Goal: Participate in discussion

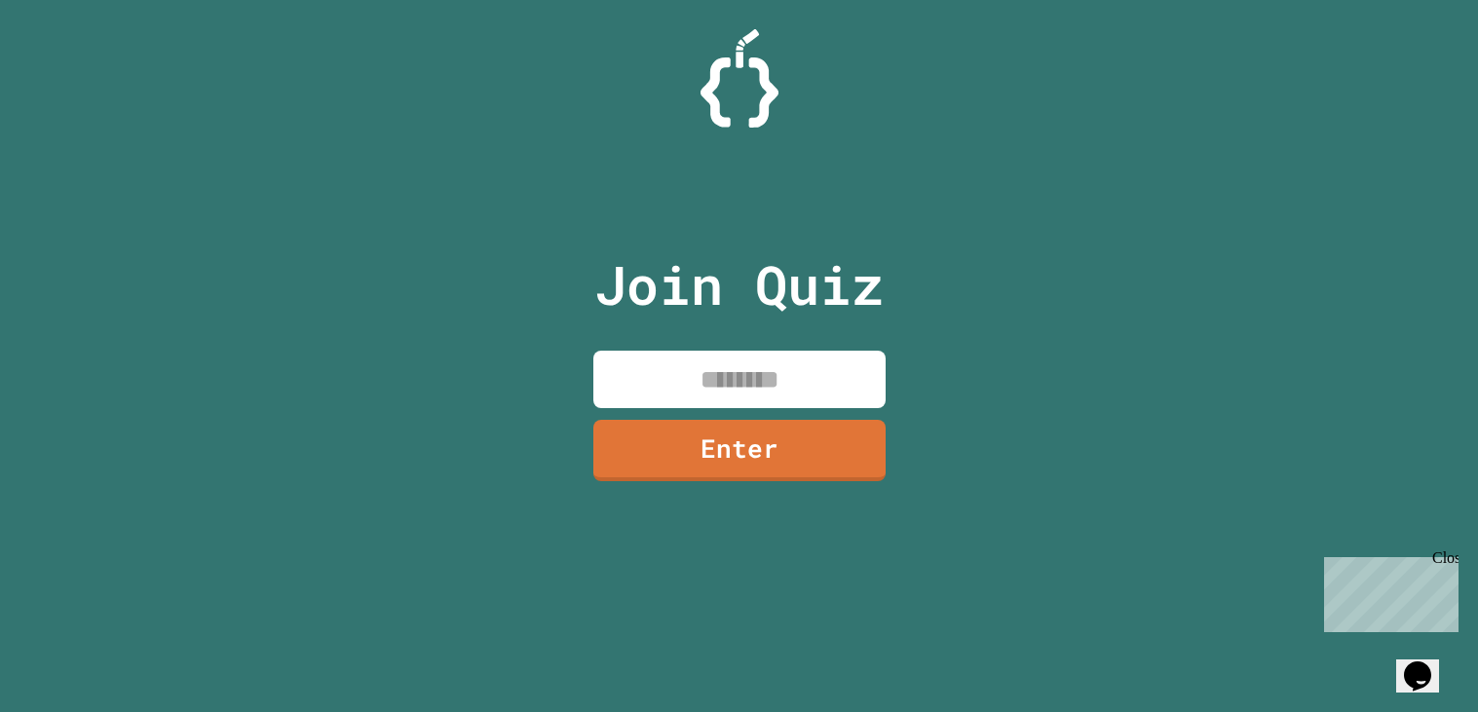
click at [687, 376] on input at bounding box center [739, 379] width 292 height 57
type input "********"
click at [853, 473] on link "Enter" at bounding box center [739, 450] width 292 height 61
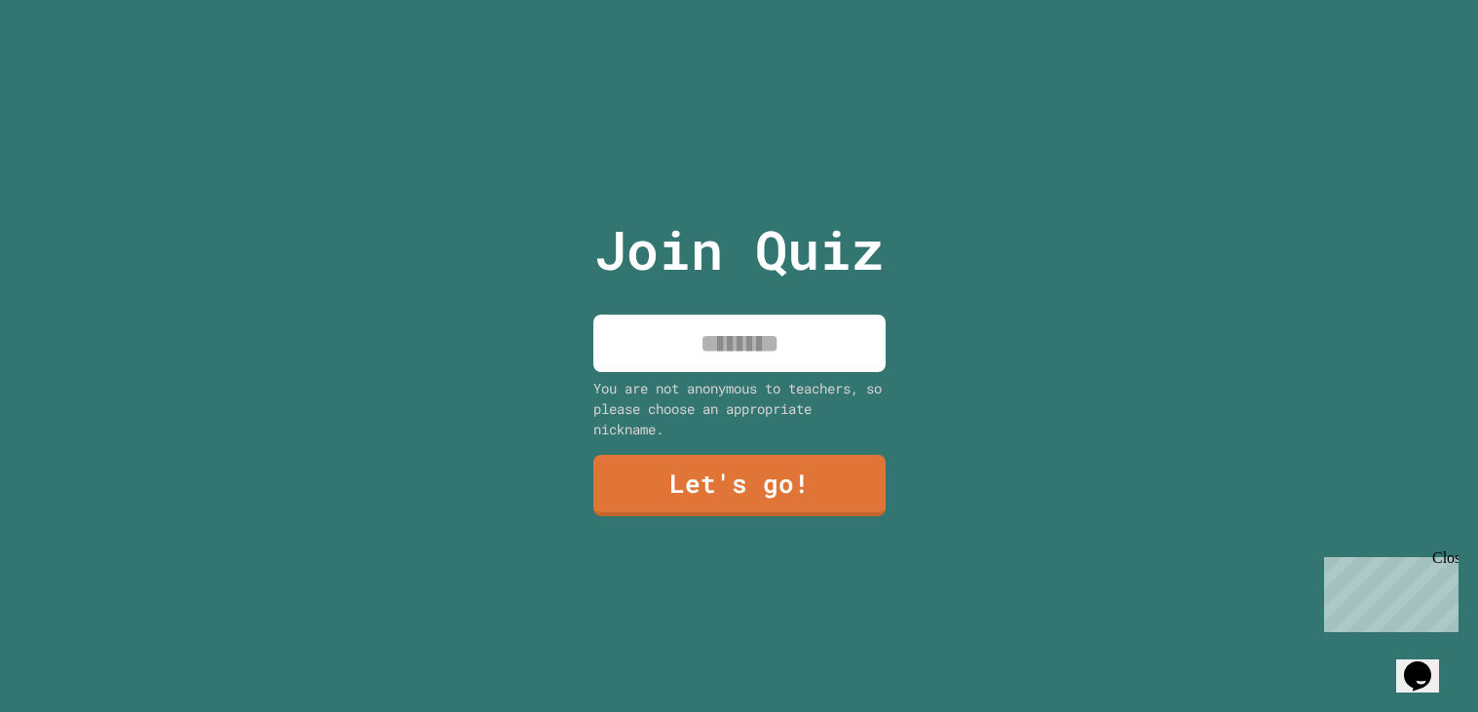
click at [821, 349] on input at bounding box center [739, 343] width 292 height 57
type input "****"
click at [807, 510] on link "Let's go!" at bounding box center [739, 485] width 292 height 61
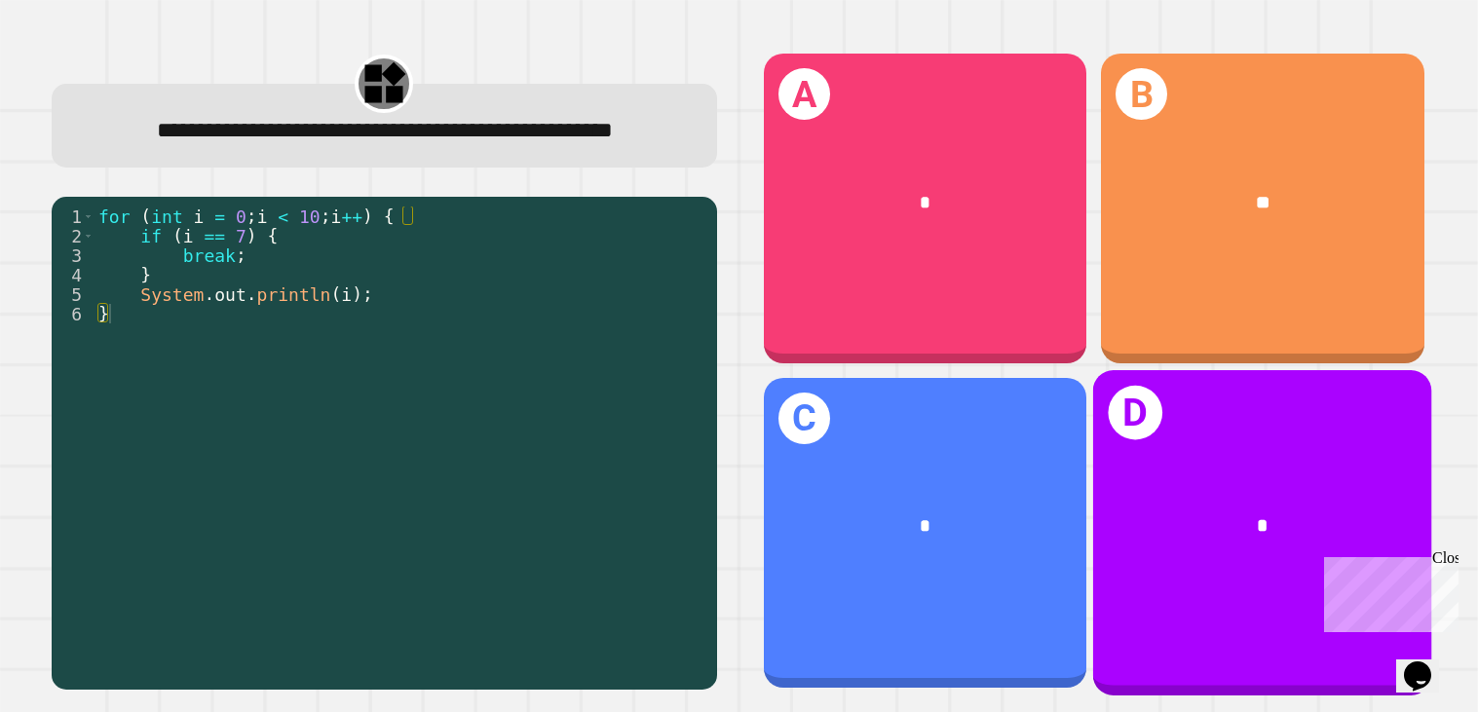
click at [1161, 447] on div "D *" at bounding box center [1262, 532] width 339 height 325
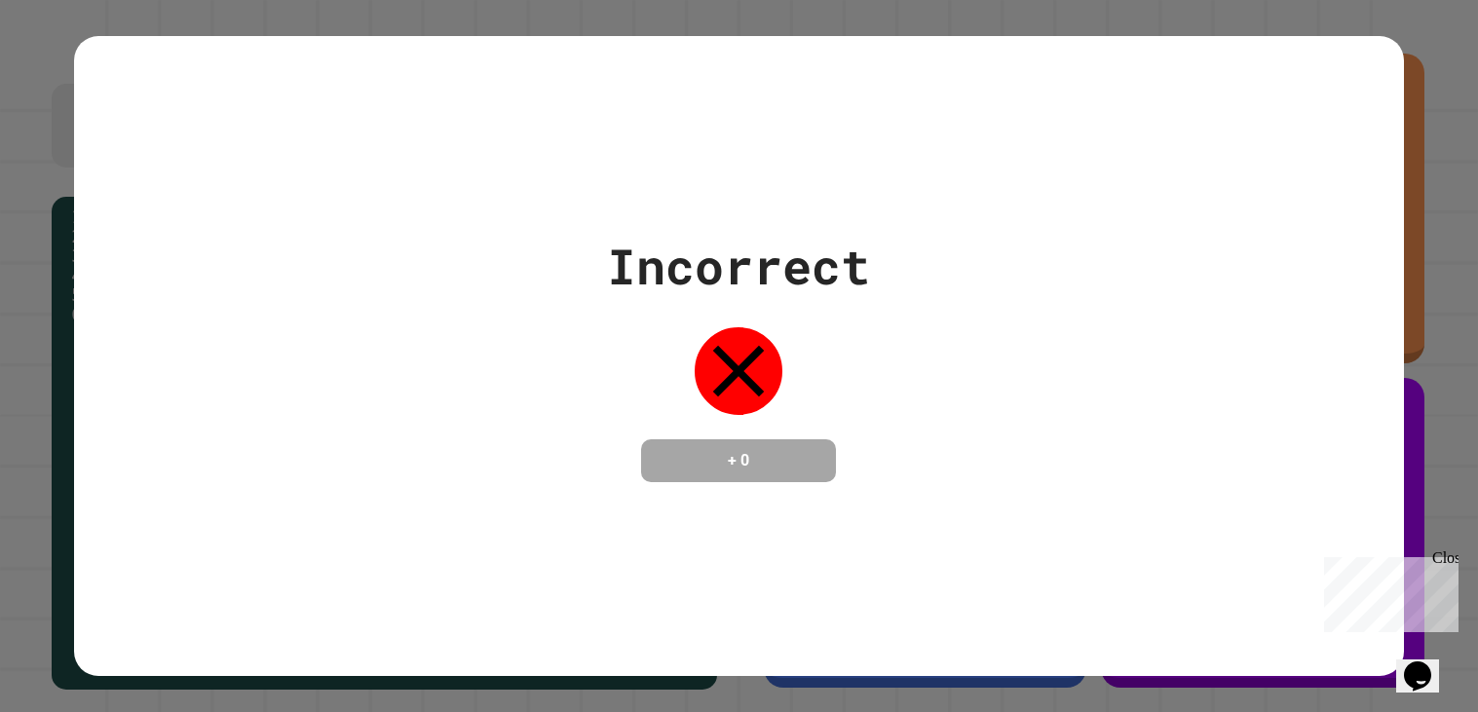
click at [1161, 447] on div "Incorrect + 0" at bounding box center [739, 356] width 1330 height 252
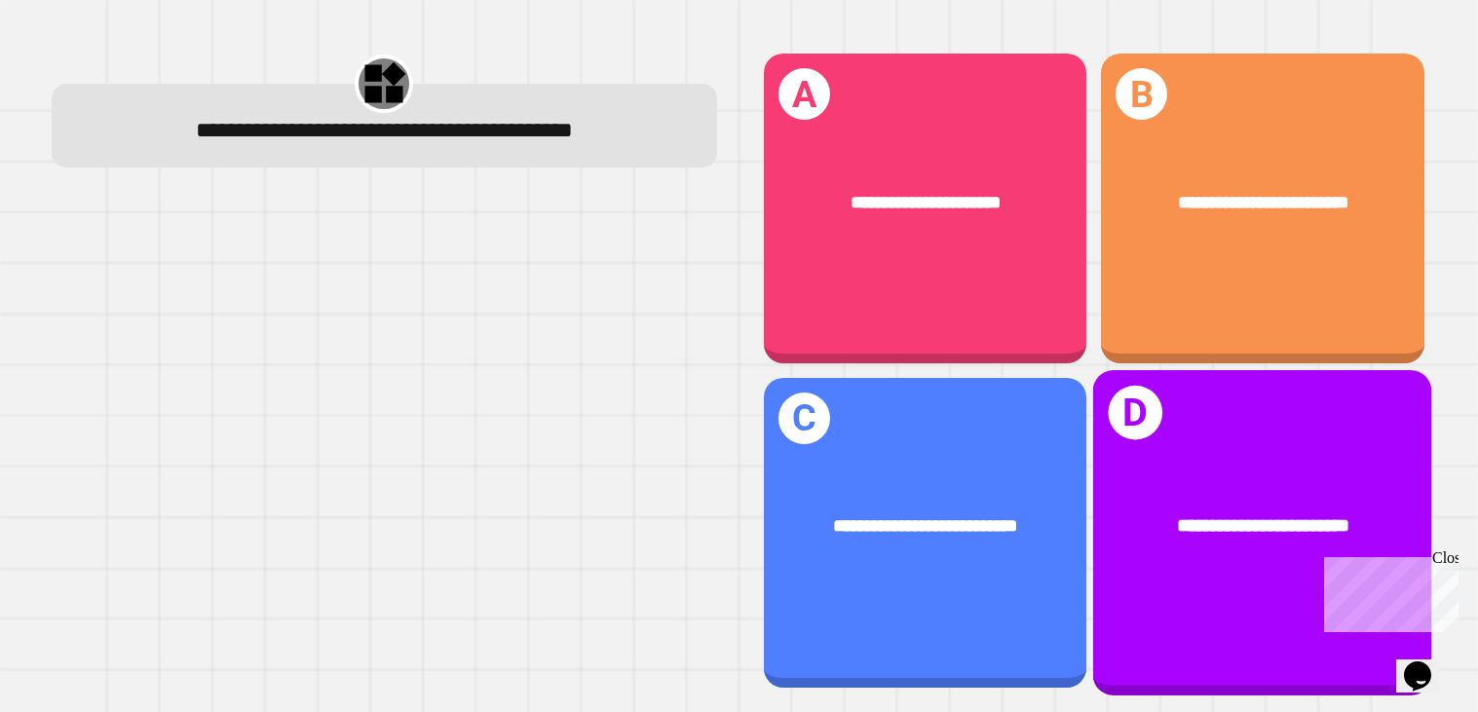
click at [1148, 457] on div "**********" at bounding box center [1262, 532] width 339 height 325
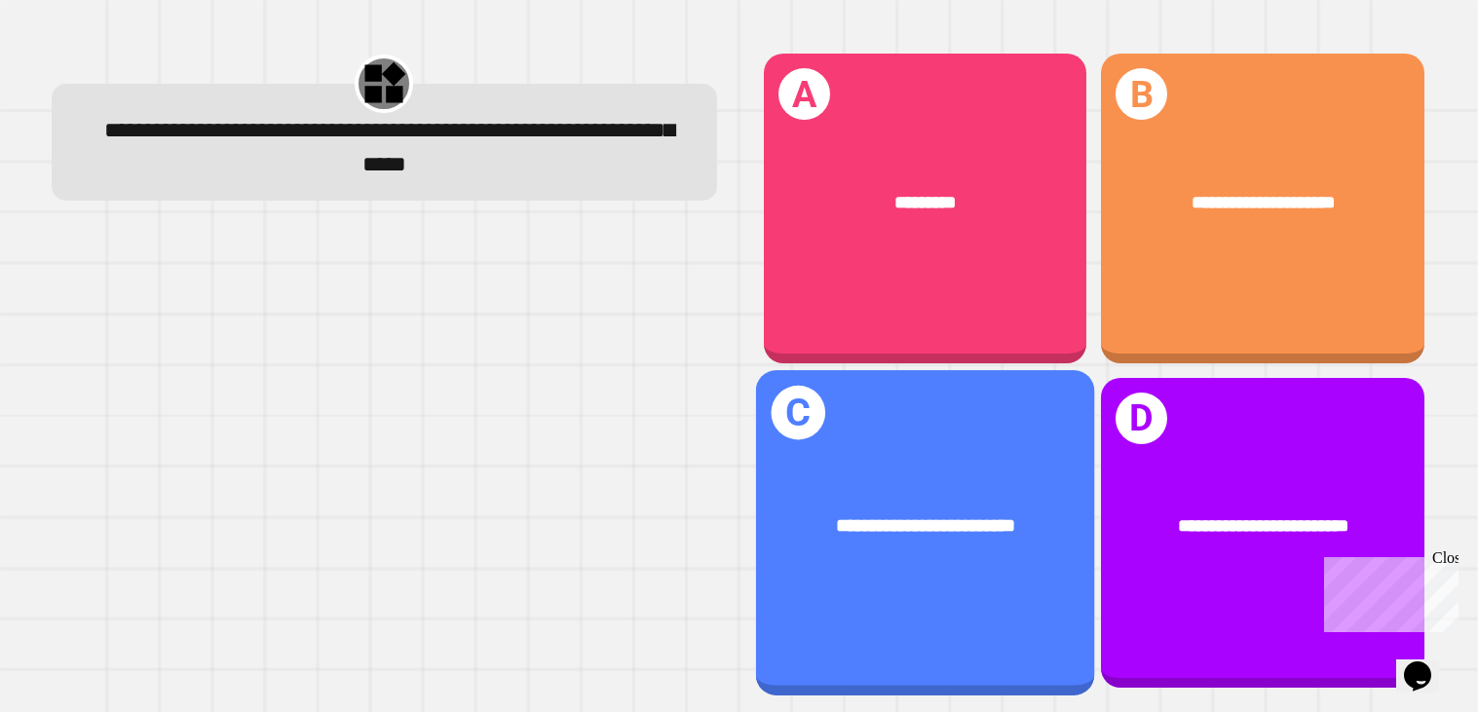
click at [934, 530] on span "**********" at bounding box center [925, 526] width 179 height 19
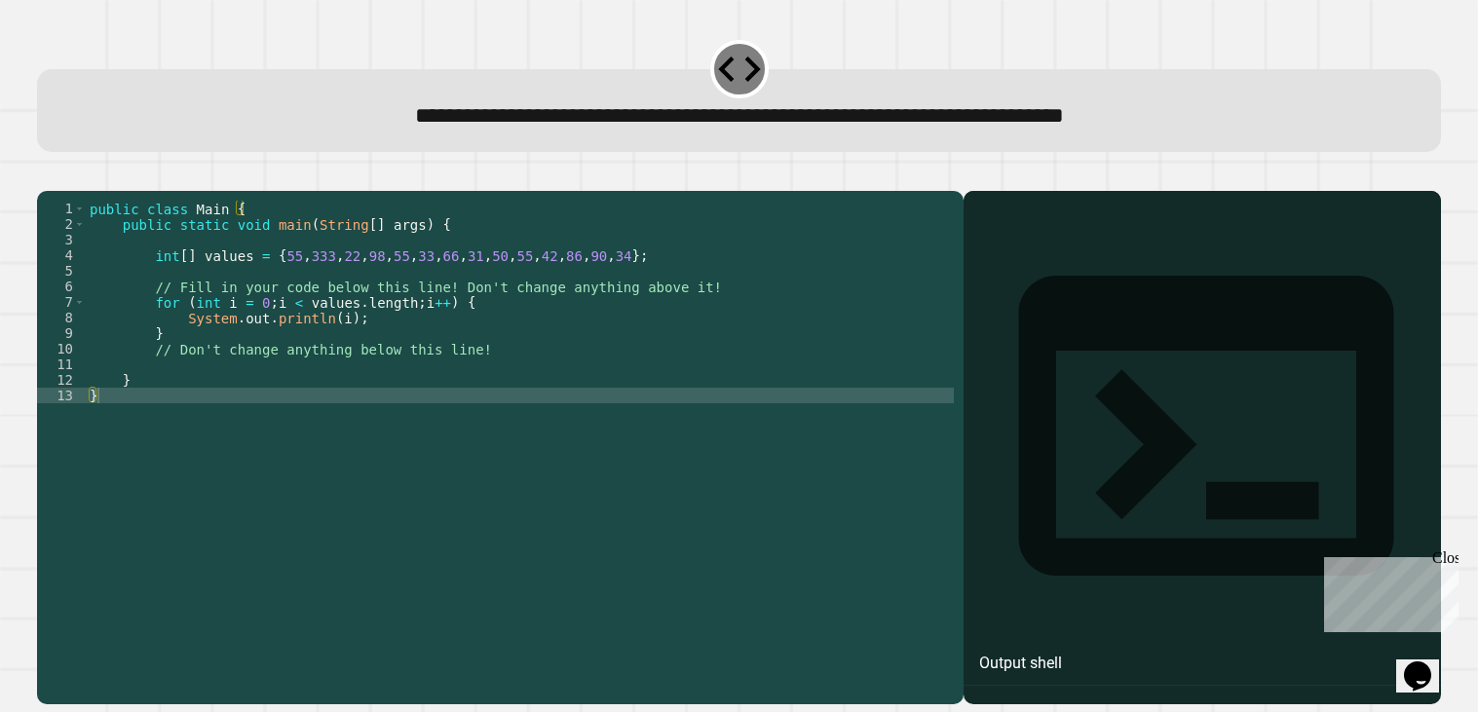
click at [222, 422] on div "public class Main { public static void main ( String [ ] args ) { int [ ] value…" at bounding box center [520, 442] width 868 height 483
click at [313, 310] on div "public class Main { public static void main ( String [ ] args ) { int [ ] value…" at bounding box center [520, 442] width 868 height 483
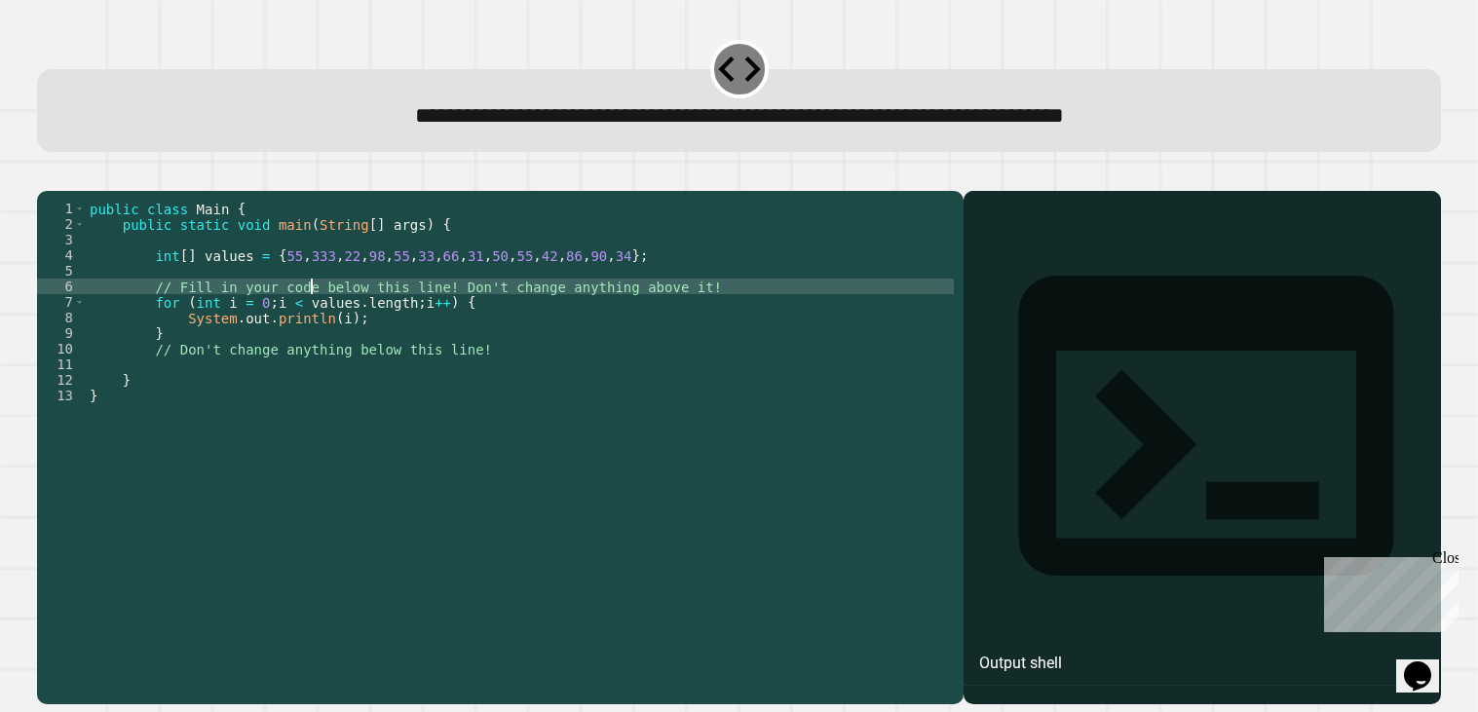
click at [325, 329] on div "public class Main { public static void main ( String [ ] args ) { int [ ] value…" at bounding box center [520, 442] width 868 height 483
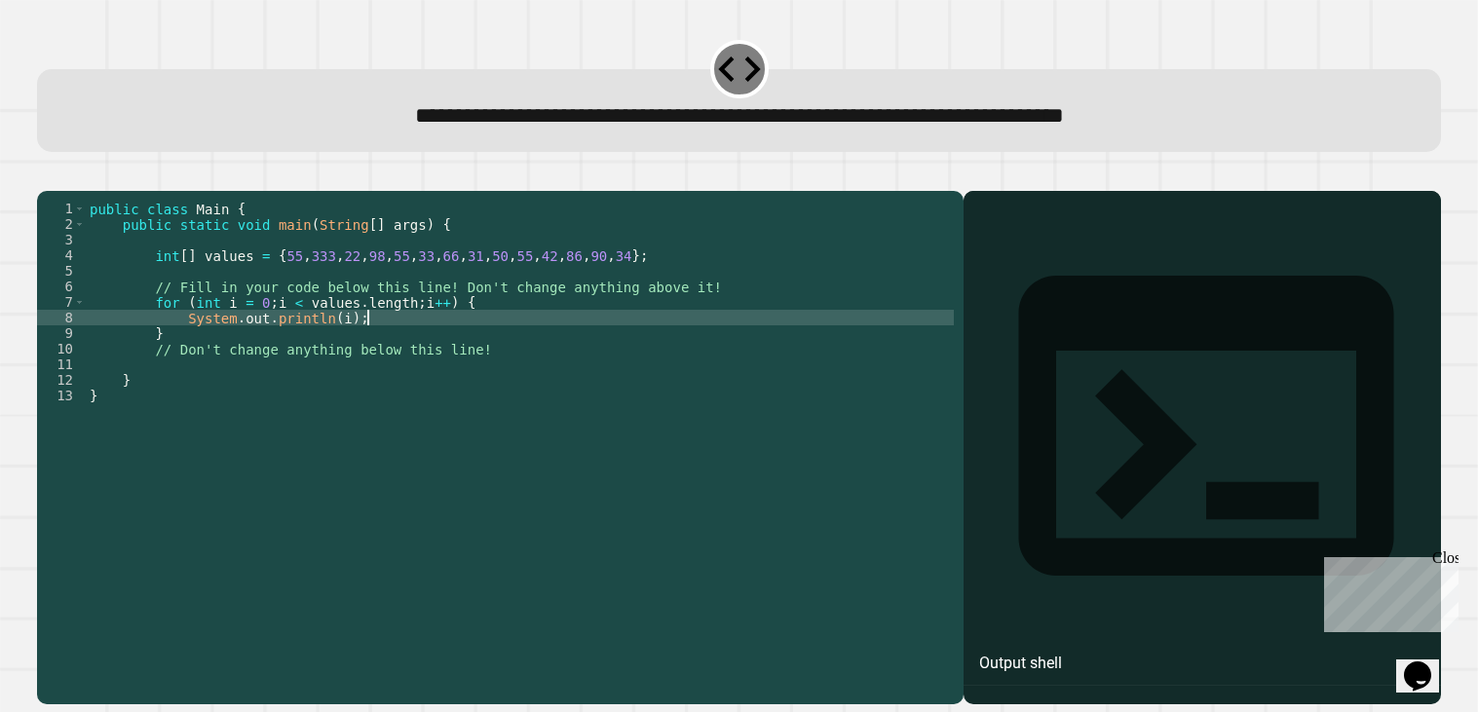
click at [524, 339] on div "public class Main { public static void main ( String [ ] args ) { int [ ] value…" at bounding box center [520, 442] width 868 height 483
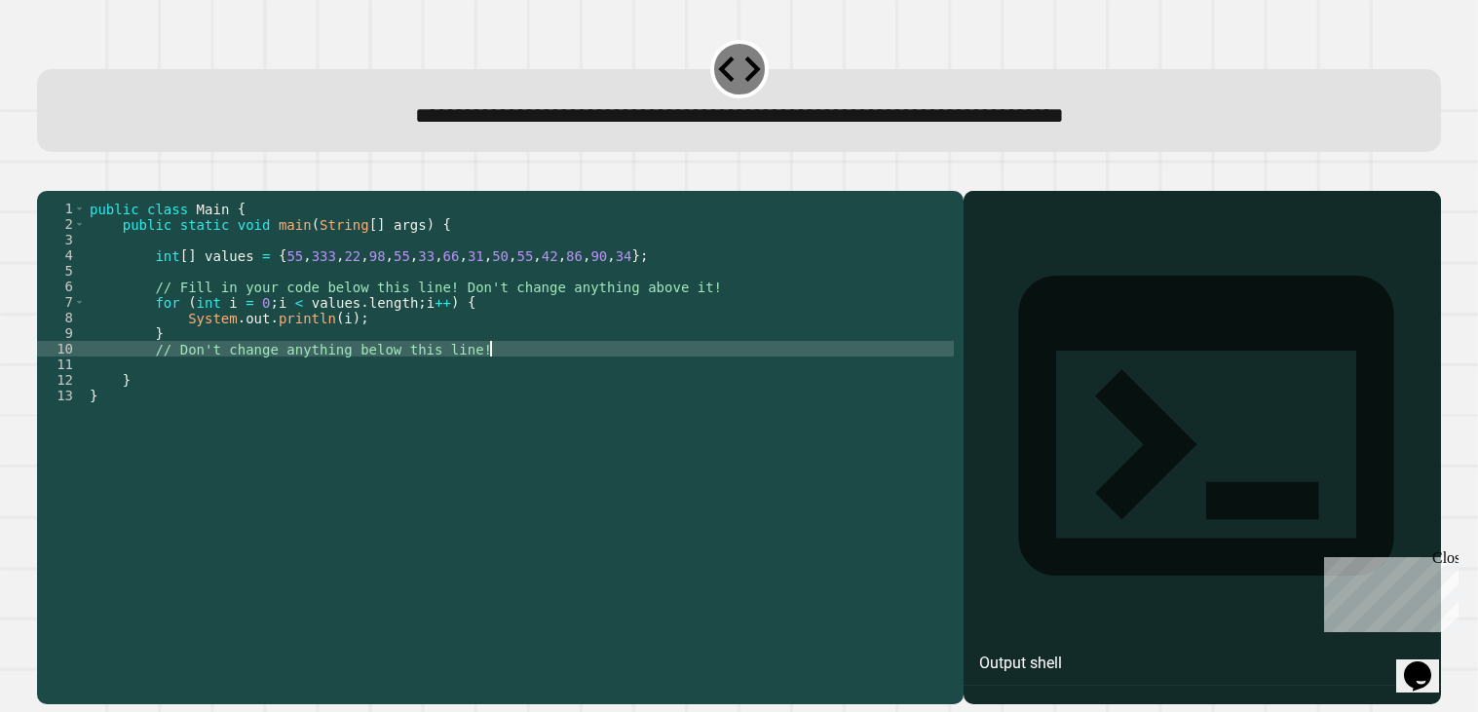
click at [713, 370] on div "public class Main { public static void main ( String [ ] args ) { int [ ] value…" at bounding box center [520, 442] width 868 height 483
click at [47, 174] on icon "button" at bounding box center [47, 174] width 0 height 0
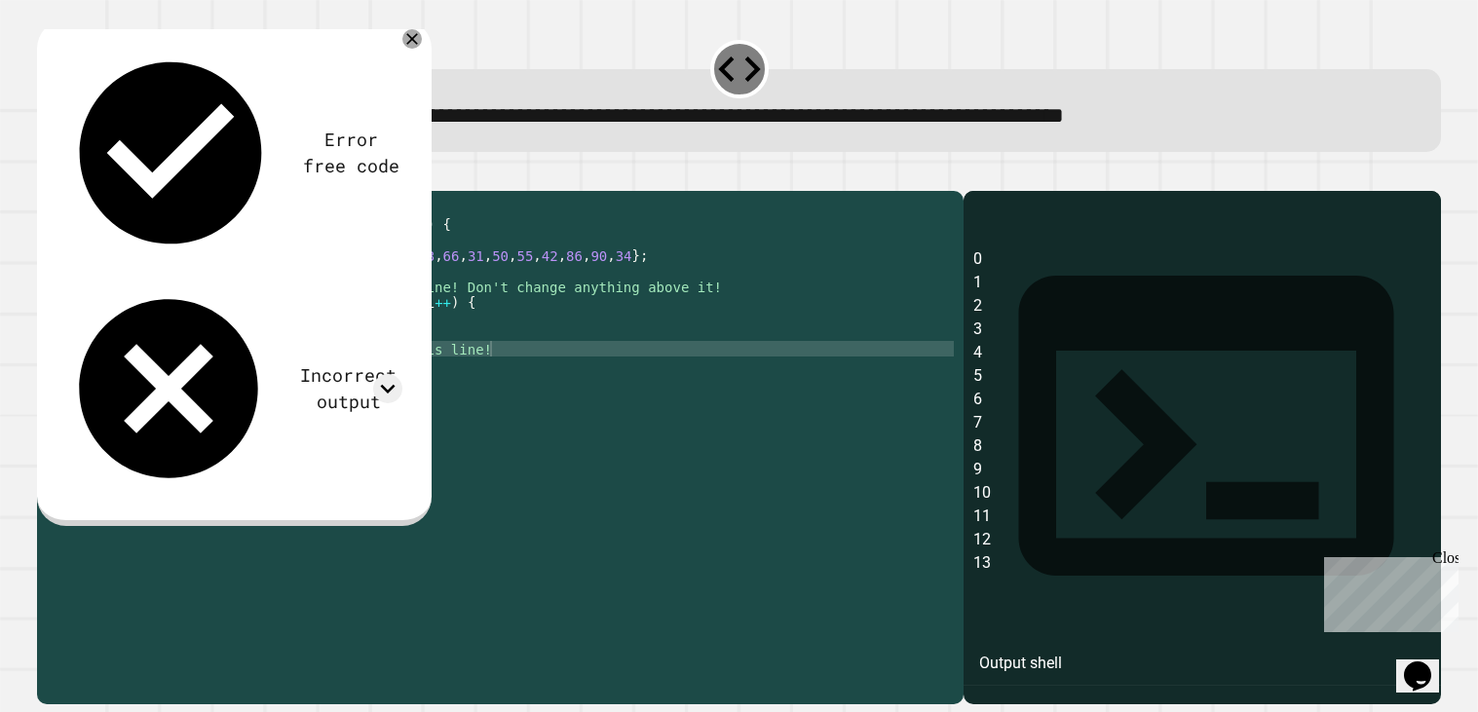
click at [117, 188] on div at bounding box center [739, 179] width 1404 height 23
click at [402, 336] on div "public class Main { public static void main ( String [ ] args ) { int [ ] value…" at bounding box center [520, 442] width 868 height 483
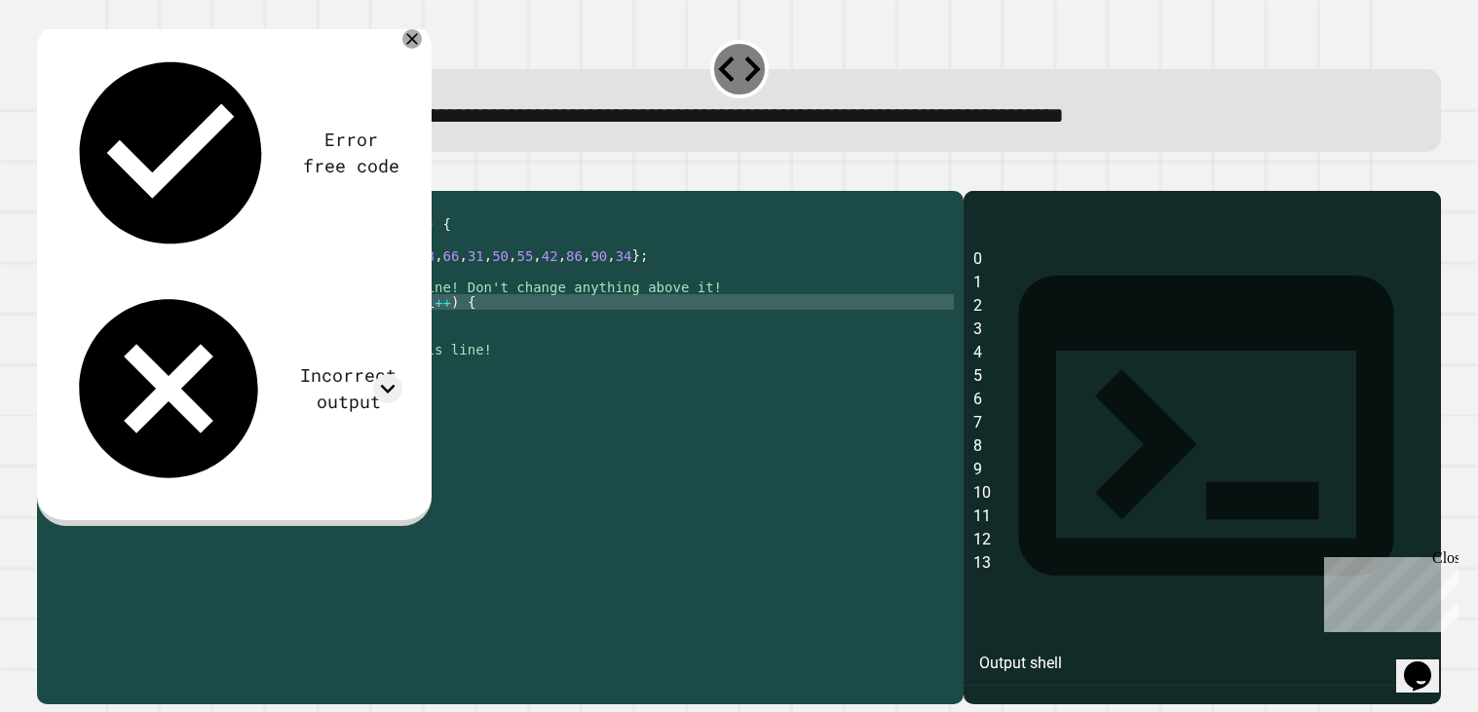
click at [314, 325] on div "public class Main { public static void main ( String [ ] args ) { int [ ] value…" at bounding box center [520, 442] width 868 height 483
click at [47, 174] on icon "button" at bounding box center [47, 174] width 0 height 0
click at [309, 324] on div "public class Main { public static void main ( String [ ] args ) { int [ ] value…" at bounding box center [520, 442] width 868 height 483
click at [355, 342] on div "public class Main { public static void main ( String [ ] args ) { int [ ] value…" at bounding box center [520, 442] width 868 height 483
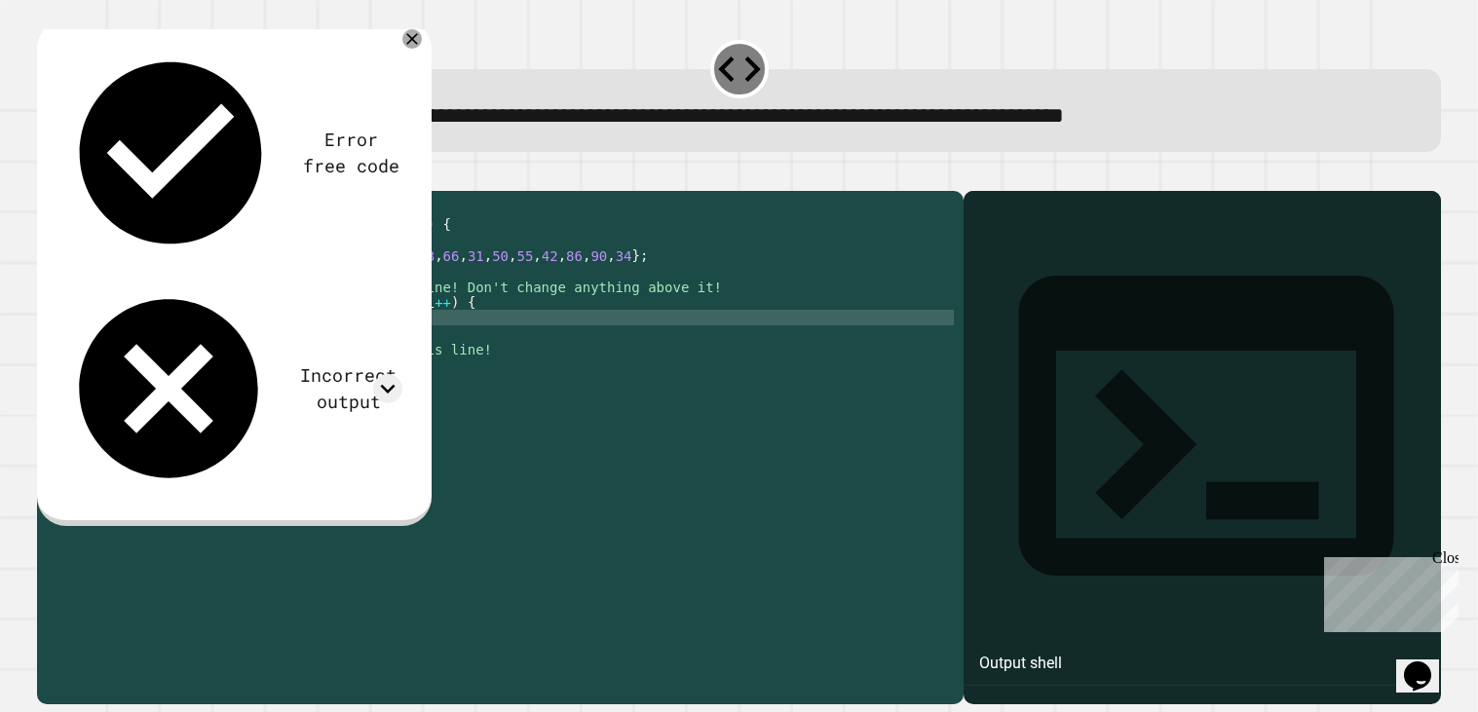
click at [505, 341] on div "public class Main { public static void main ( String [ ] args ) { int [ ] value…" at bounding box center [520, 442] width 868 height 483
click at [498, 335] on div "public class Main { public static void main ( String [ ] args ) { int [ ] value…" at bounding box center [520, 442] width 868 height 483
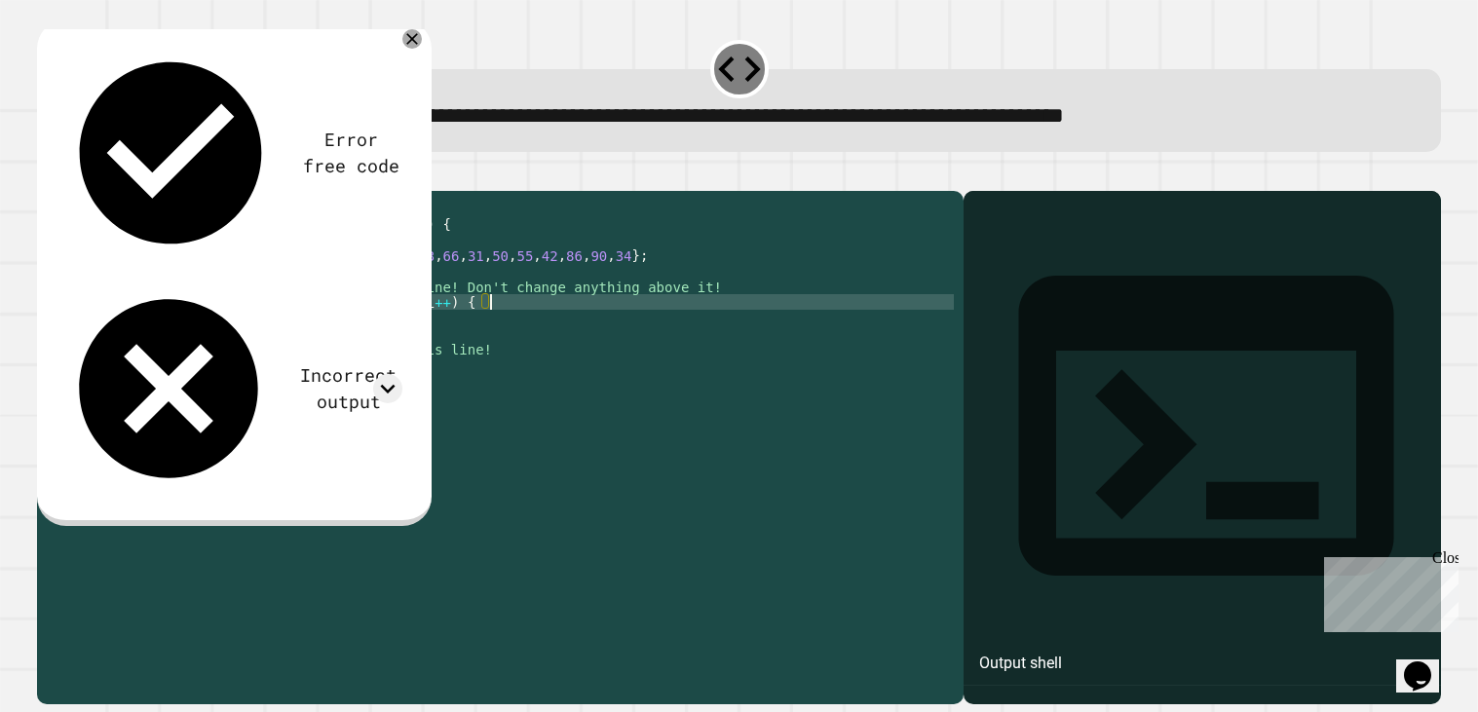
click at [440, 343] on div "public class Main { public static void main ( String [ ] args ) { int [ ] value…" at bounding box center [520, 442] width 868 height 483
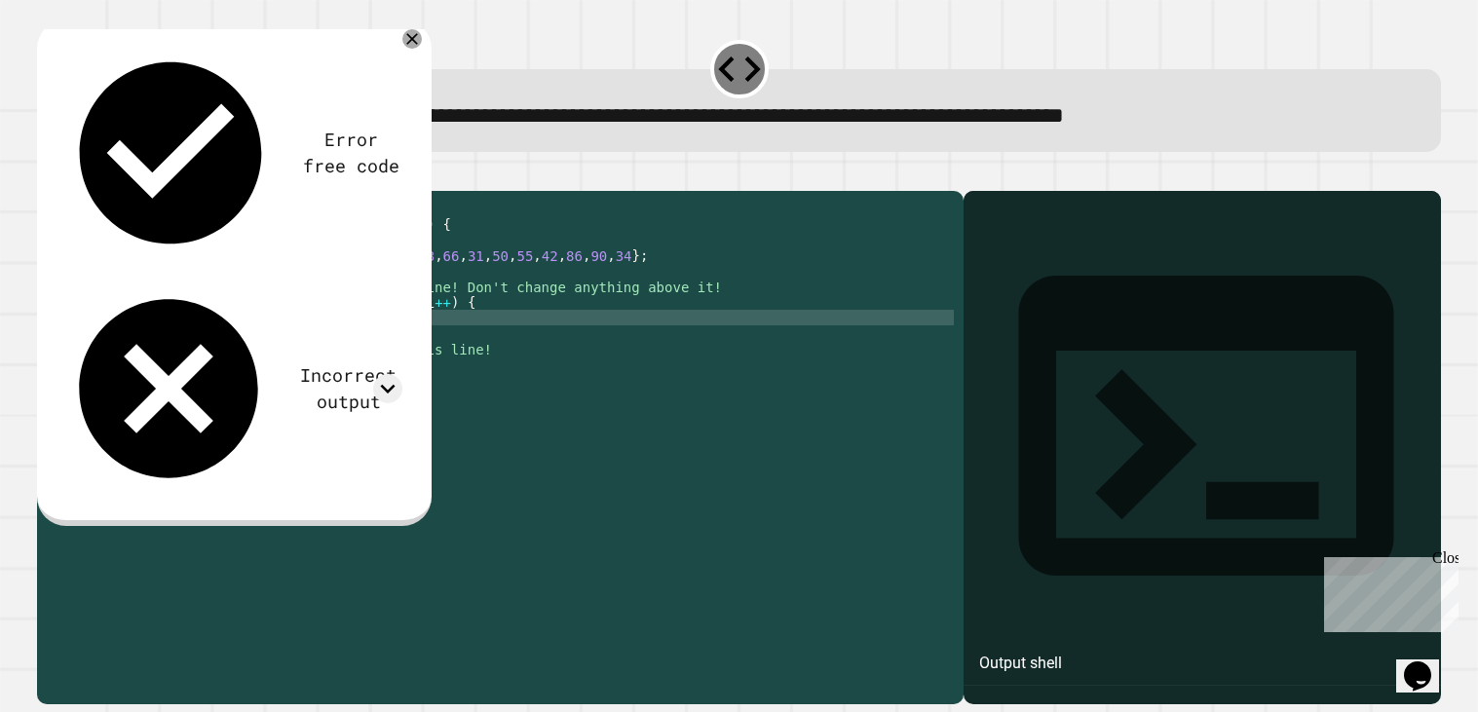
click at [349, 344] on div "public class Main { public static void main ( String [ ] args ) { int [ ] value…" at bounding box center [520, 442] width 868 height 483
click at [346, 347] on div "public class Main { public static void main ( String [ ] args ) { int [ ] value…" at bounding box center [520, 442] width 868 height 483
click at [406, 348] on div "public class Main { public static void main ( String [ ] args ) { int [ ] value…" at bounding box center [520, 442] width 868 height 483
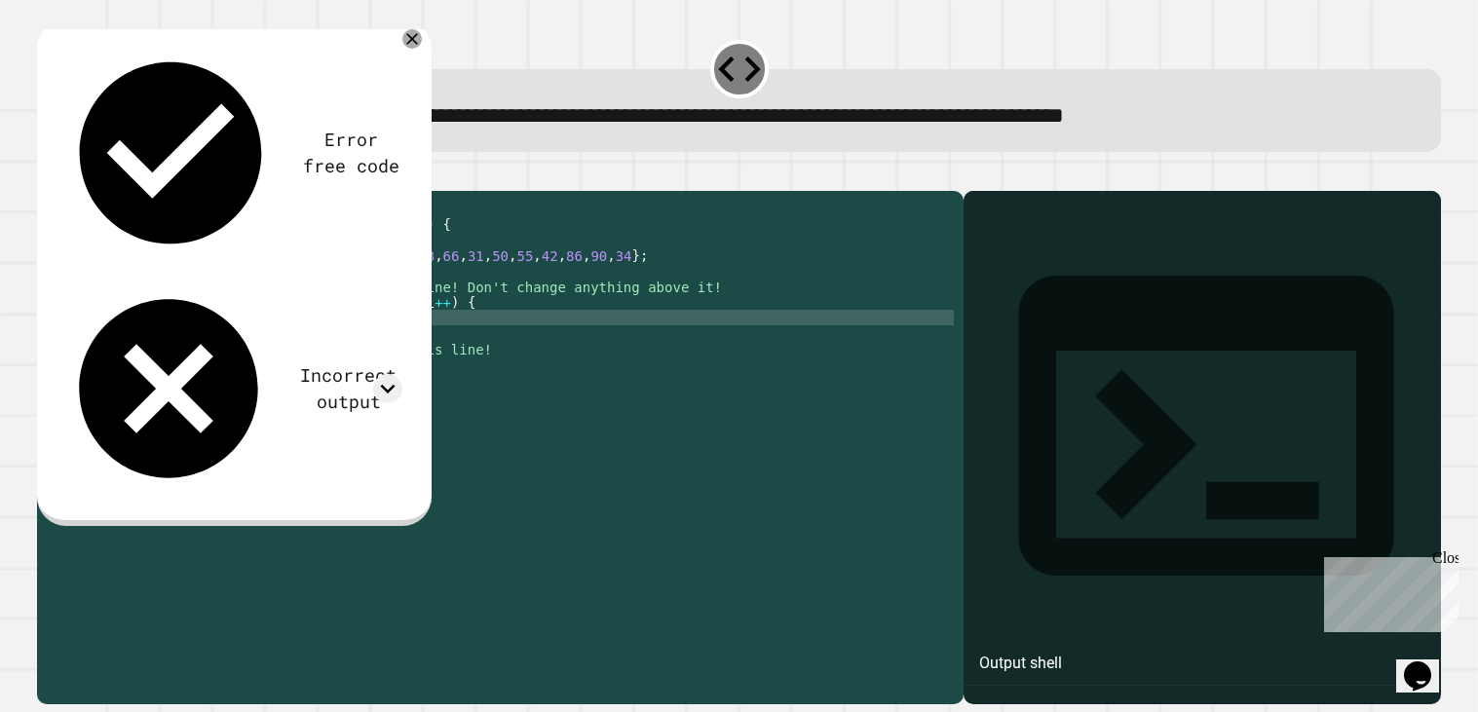
type textarea "**********"
click at [47, 174] on button "button" at bounding box center [47, 174] width 0 height 0
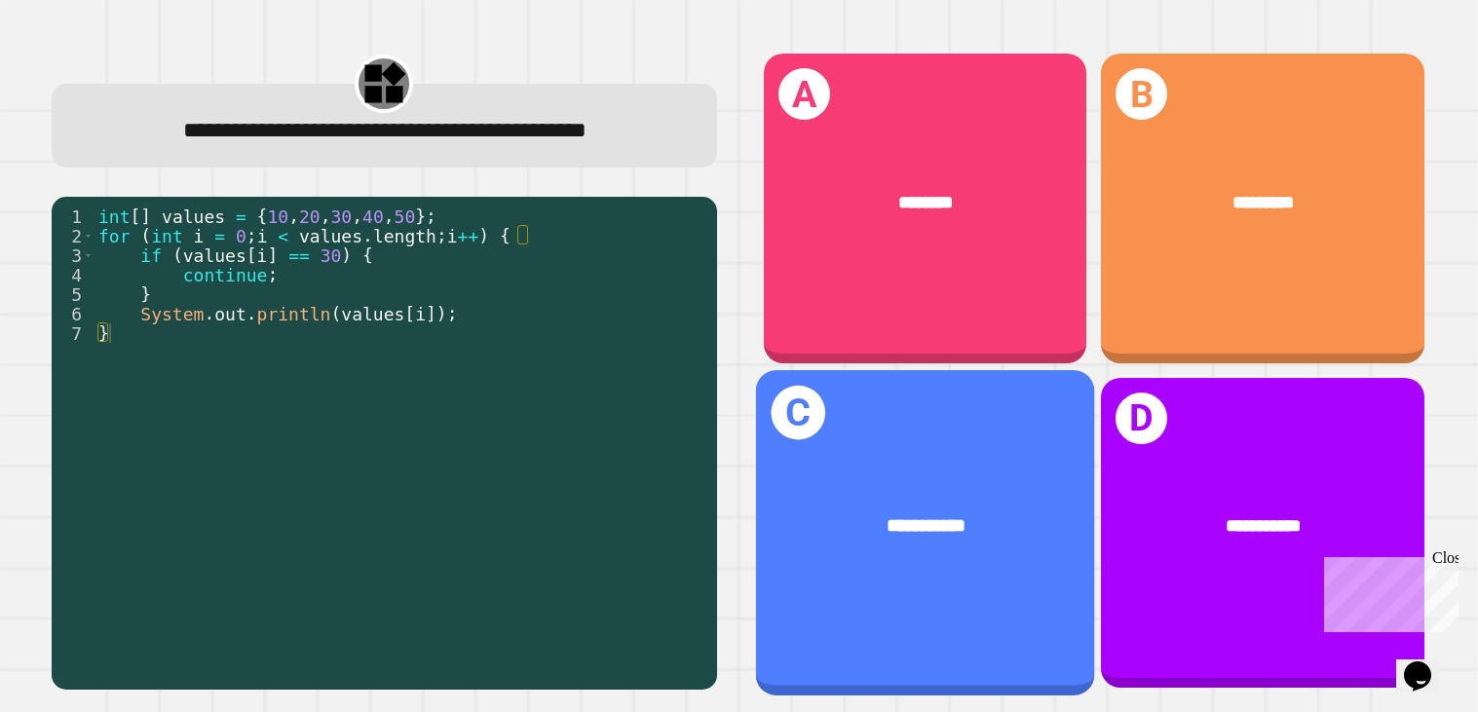
click at [947, 468] on div "**********" at bounding box center [924, 532] width 339 height 325
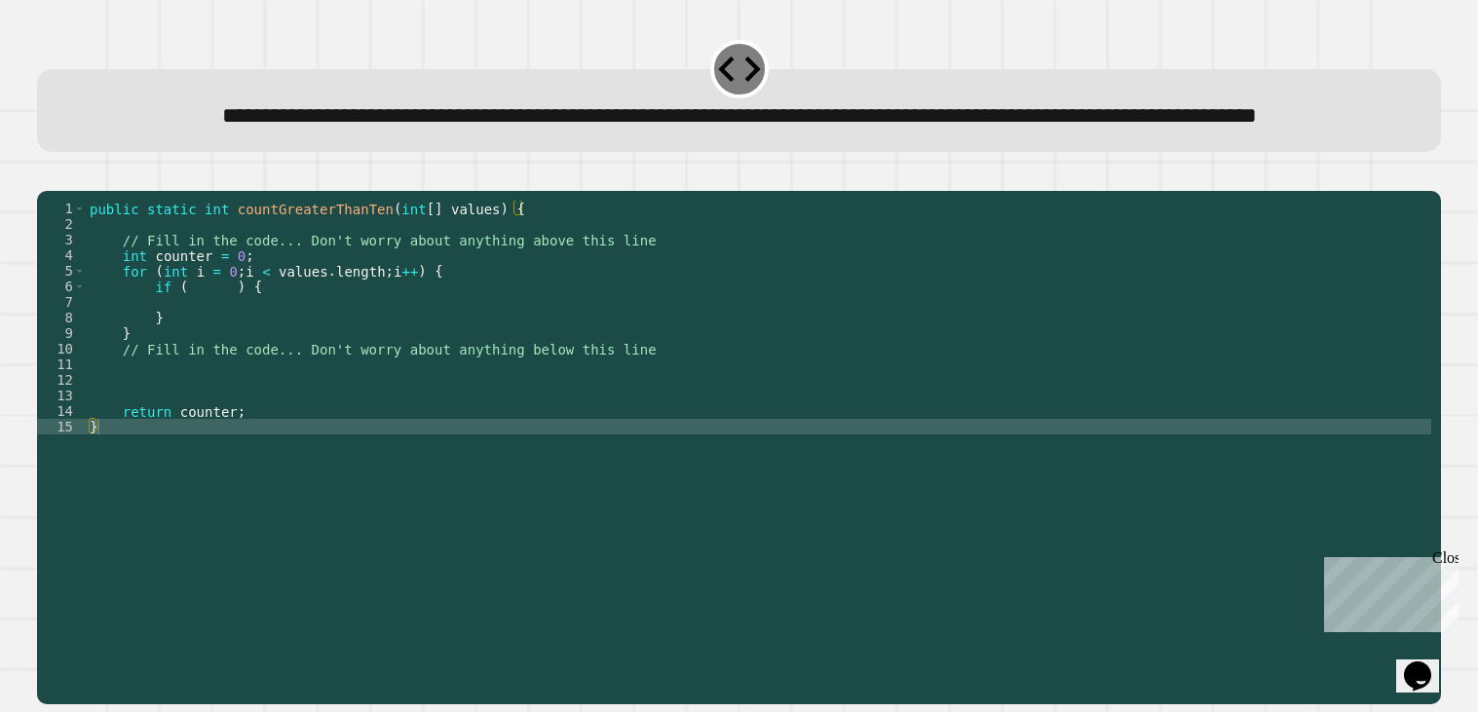
click at [214, 343] on div "public static int countGreaterThanTen ( int [ ] values ) { // Fill in the code.…" at bounding box center [759, 427] width 1346 height 452
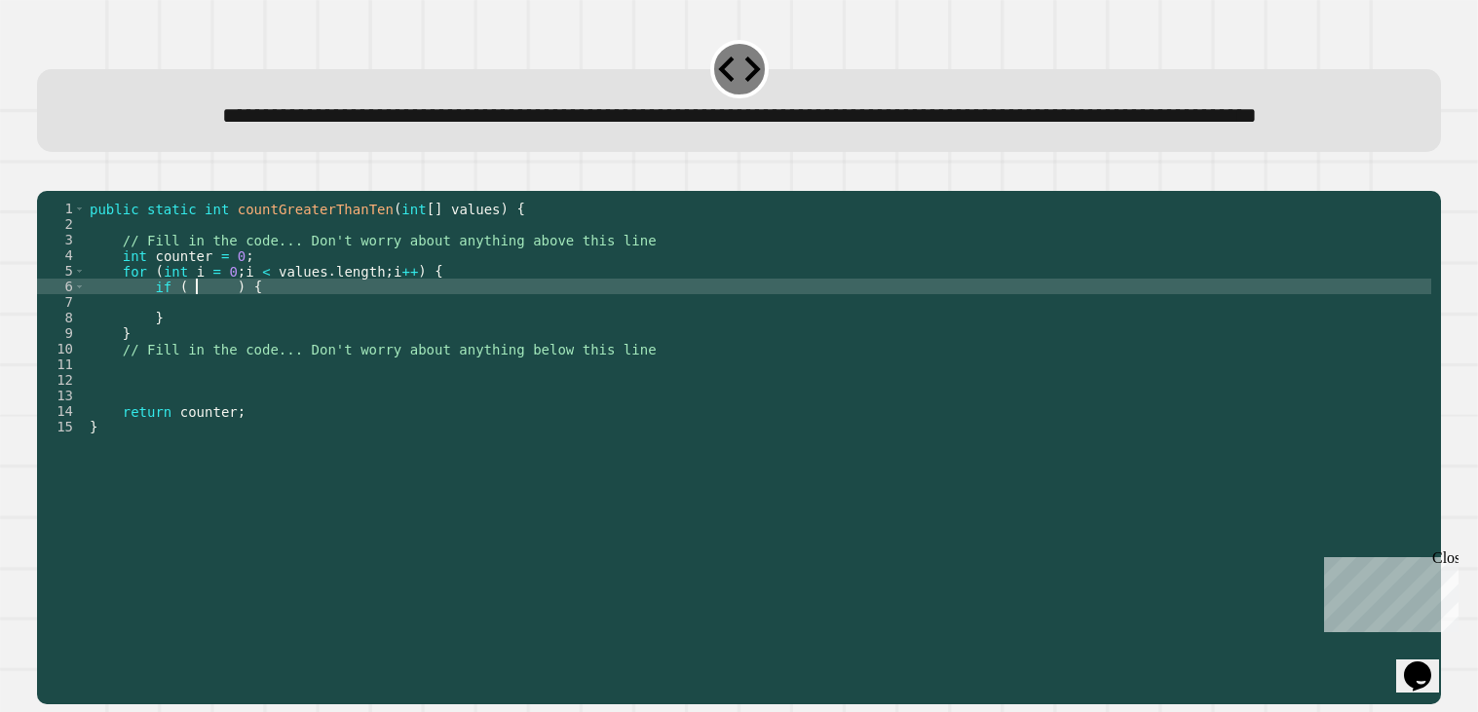
click at [200, 348] on div "public static int countGreaterThanTen ( int [ ] values ) { // Fill in the code.…" at bounding box center [759, 427] width 1346 height 452
click at [191, 351] on div "public static int countGreaterThanTen ( int [ ] values ) { // Fill in the code.…" at bounding box center [759, 427] width 1346 height 452
click at [293, 342] on div "public static int countGreaterThanTen ( int [ ] values ) { // Fill in the code.…" at bounding box center [759, 427] width 1346 height 452
click at [214, 342] on div "public static int countGreaterThanTen ( int [ ] values ) { // Fill in the code.…" at bounding box center [759, 427] width 1346 height 452
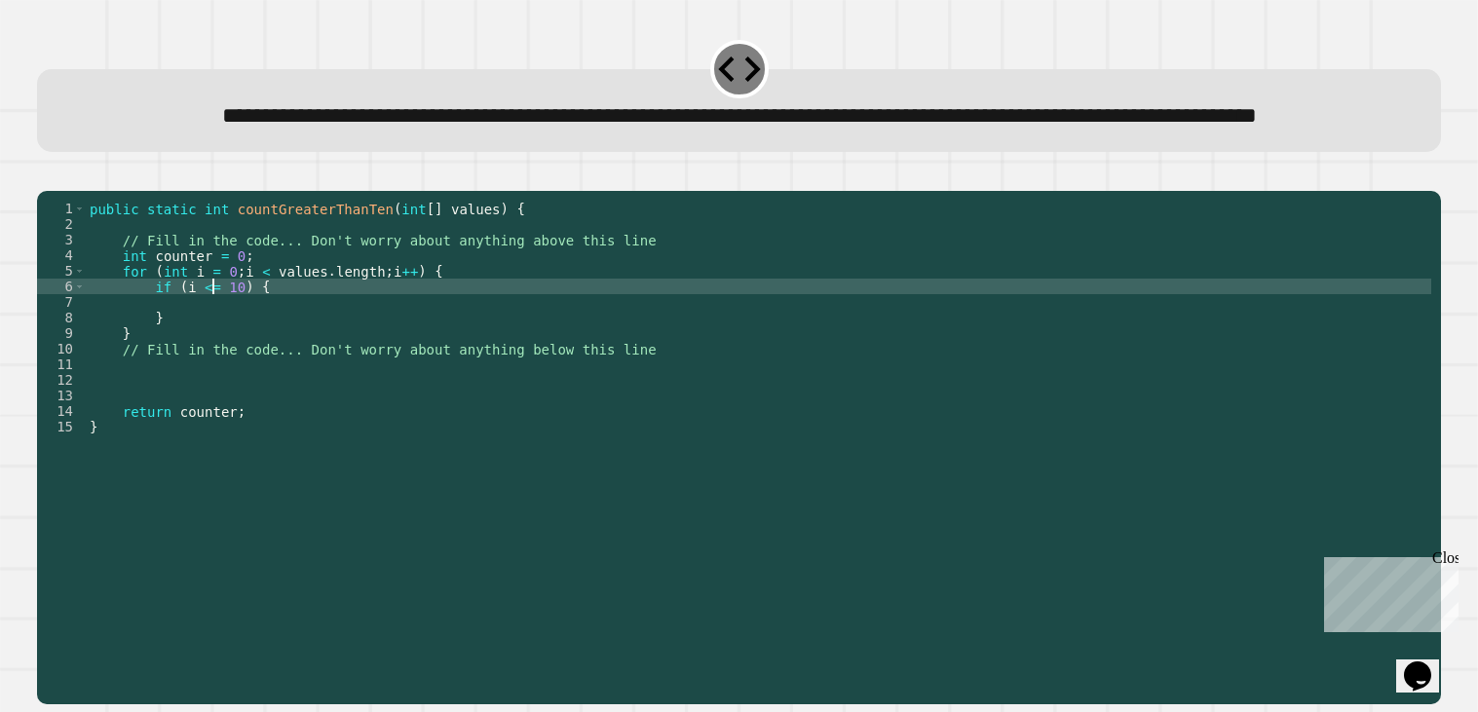
click at [246, 345] on div "public static int countGreaterThanTen ( int [ ] values ) { // Fill in the code.…" at bounding box center [759, 427] width 1346 height 452
type textarea "**********"
click at [338, 353] on div "public static int countGreaterThanTen ( int [ ] values ) { // Fill in the code.…" at bounding box center [759, 427] width 1346 height 452
click at [344, 363] on div "public static int countGreaterThanTen ( int [ ] values ) { // Fill in the code.…" at bounding box center [759, 427] width 1346 height 452
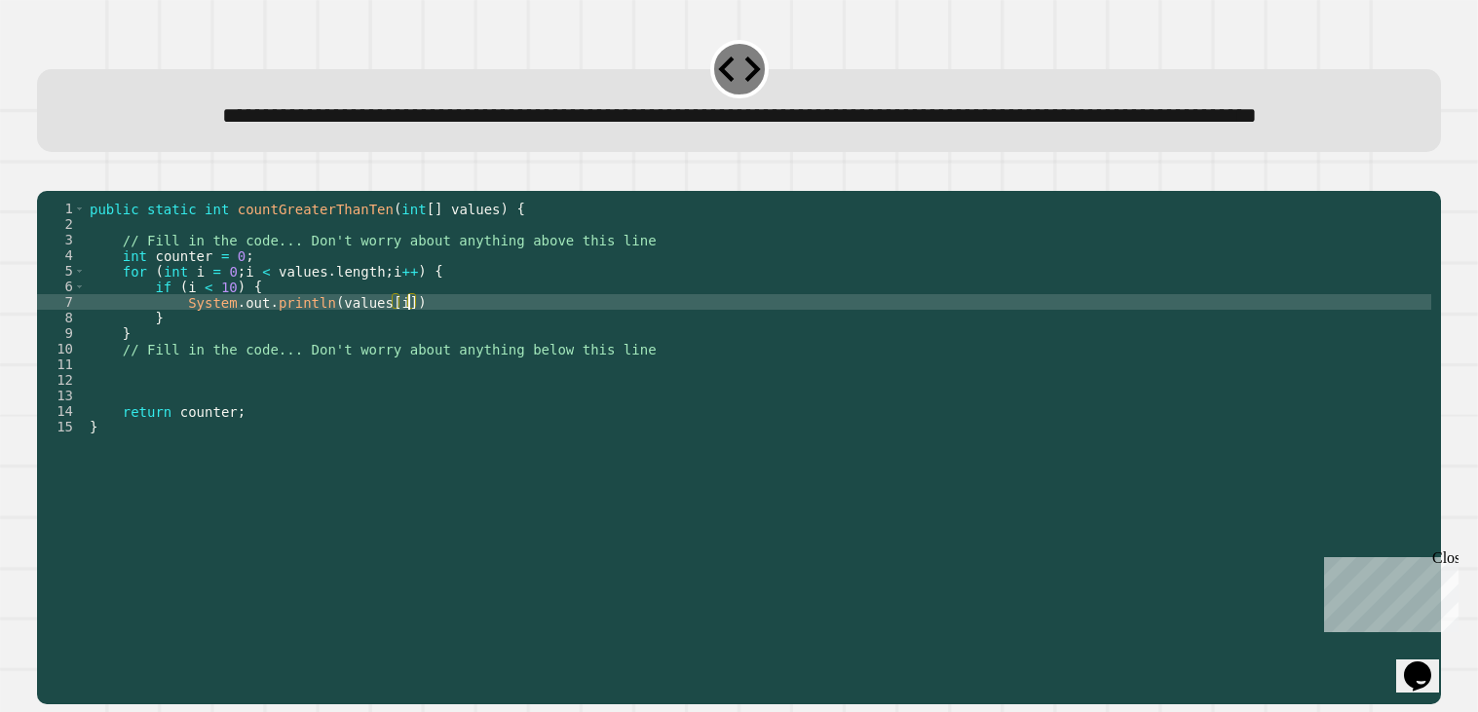
scroll to position [0, 21]
click at [47, 174] on icon "button" at bounding box center [47, 174] width 0 height 0
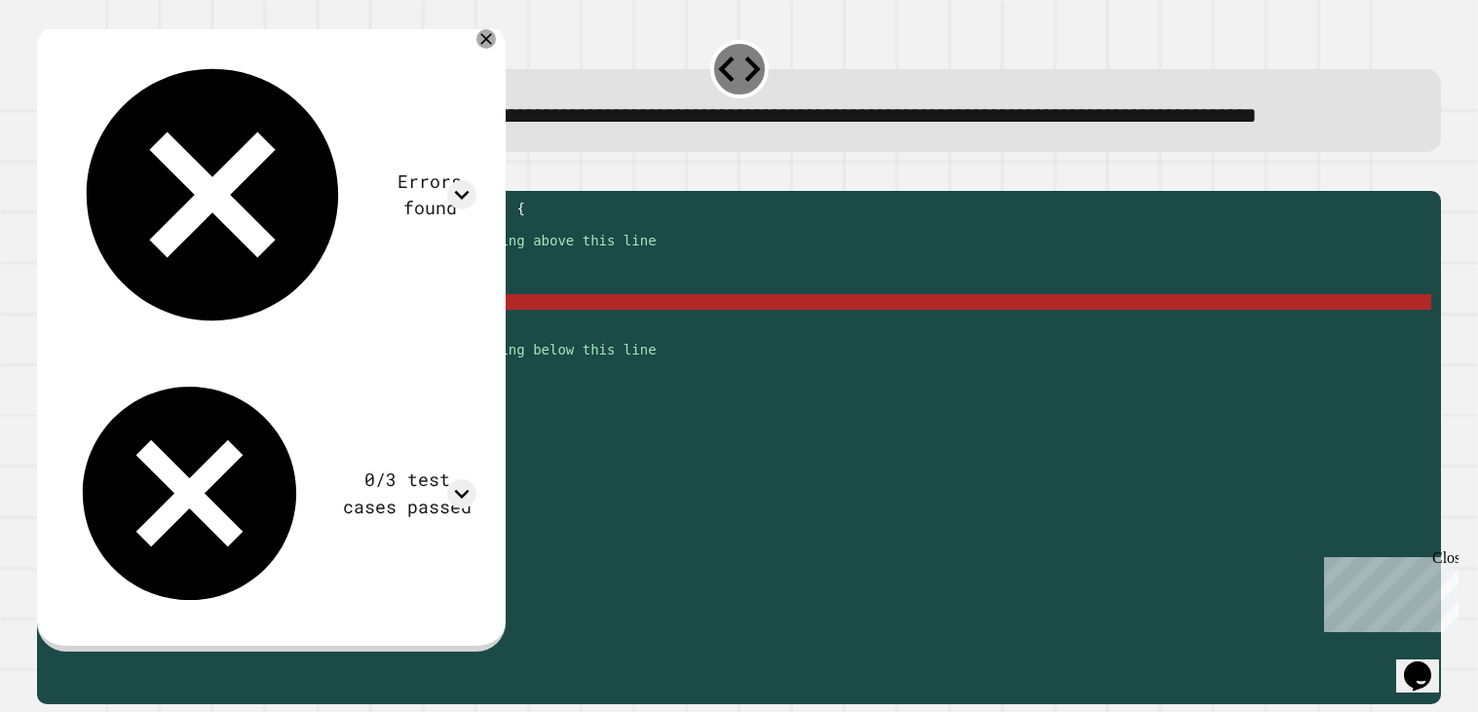
click at [423, 375] on div "public static int countGreaterThanTen ( int [ ] values ) { // Fill in the code.…" at bounding box center [759, 427] width 1346 height 452
click at [393, 364] on div "public static int countGreaterThanTen ( int [ ] values ) { // Fill in the code.…" at bounding box center [759, 427] width 1346 height 452
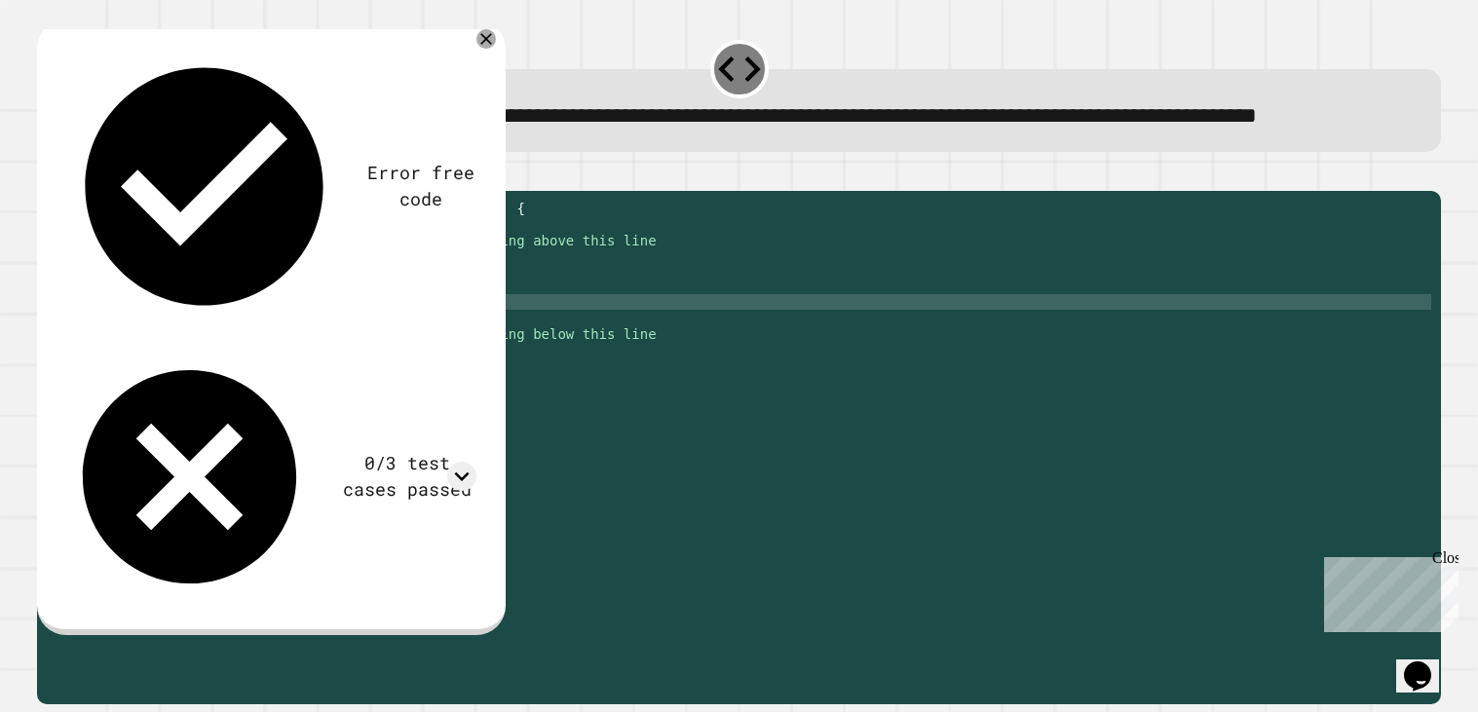
click at [47, 174] on icon "button" at bounding box center [47, 174] width 0 height 0
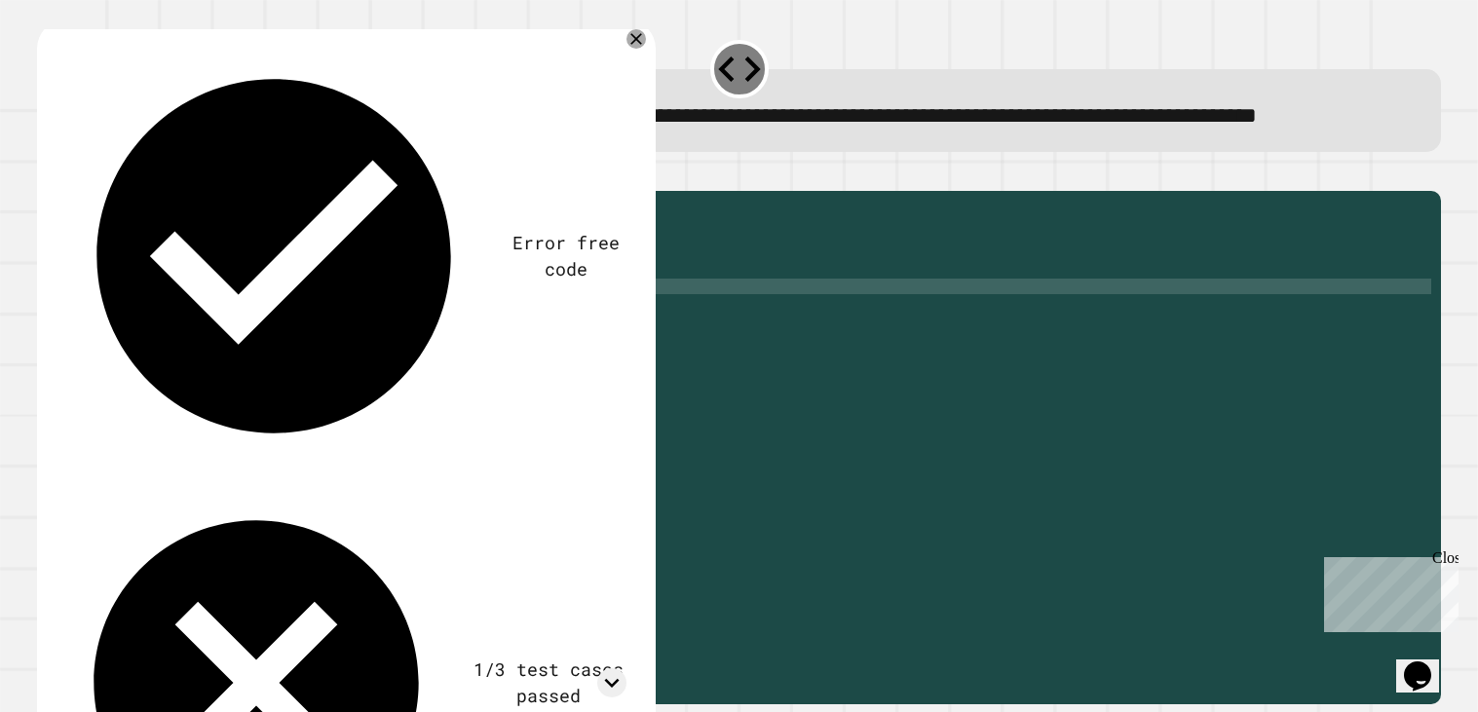
click at [199, 353] on div "public static int countGreaterThanTen ( int [ ] values ) { // Fill in the code.…" at bounding box center [759, 427] width 1346 height 452
click at [241, 357] on div "public static int countGreaterThanTen ( int [ ] values ) { // Fill in the code.…" at bounding box center [759, 427] width 1346 height 452
click at [241, 350] on div "public static int countGreaterThanTen ( int [ ] values ) { // Fill in the code.…" at bounding box center [759, 427] width 1346 height 452
click at [247, 365] on div "public static int countGreaterThanTen ( int [ ] values ) { // Fill in the code.…" at bounding box center [759, 427] width 1346 height 452
click at [366, 344] on div "public static int countGreaterThanTen ( int [ ] values ) { // Fill in the code.…" at bounding box center [759, 427] width 1346 height 452
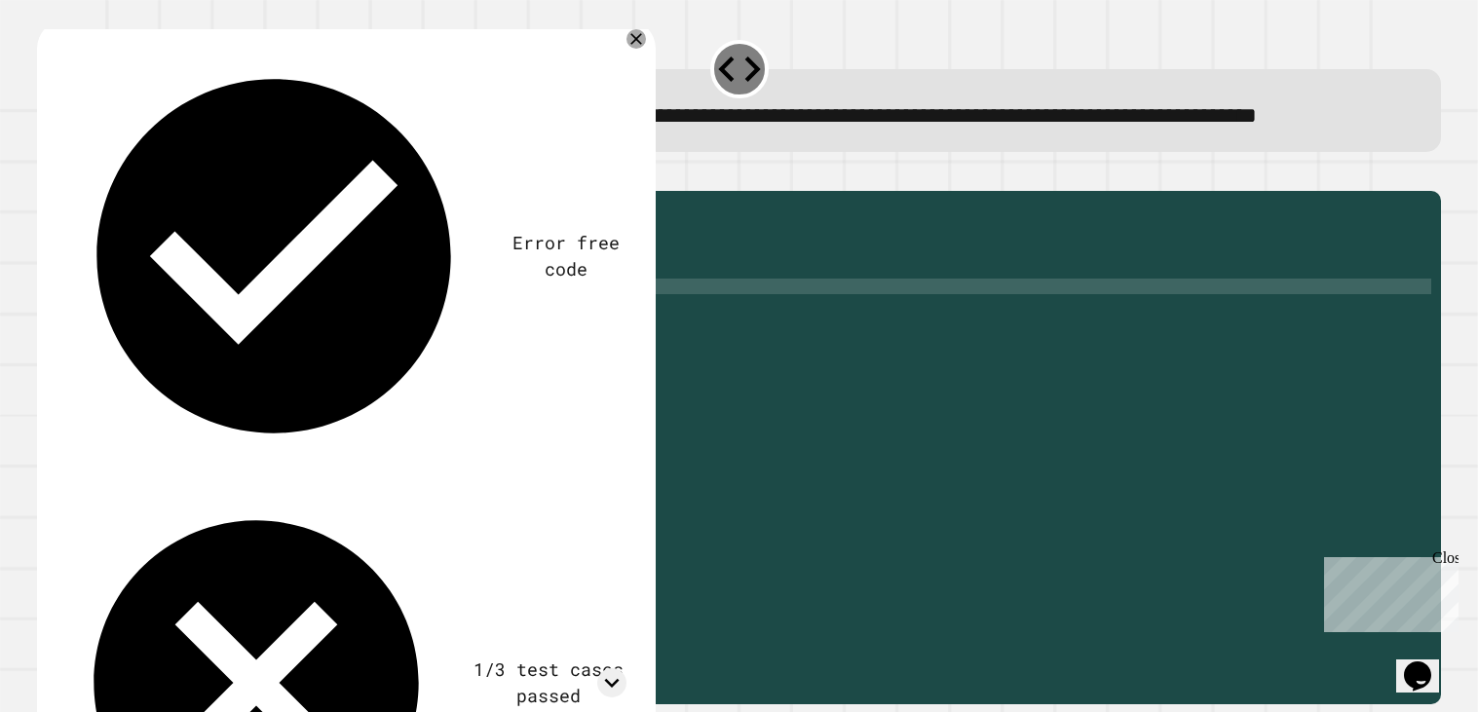
type textarea "**********"
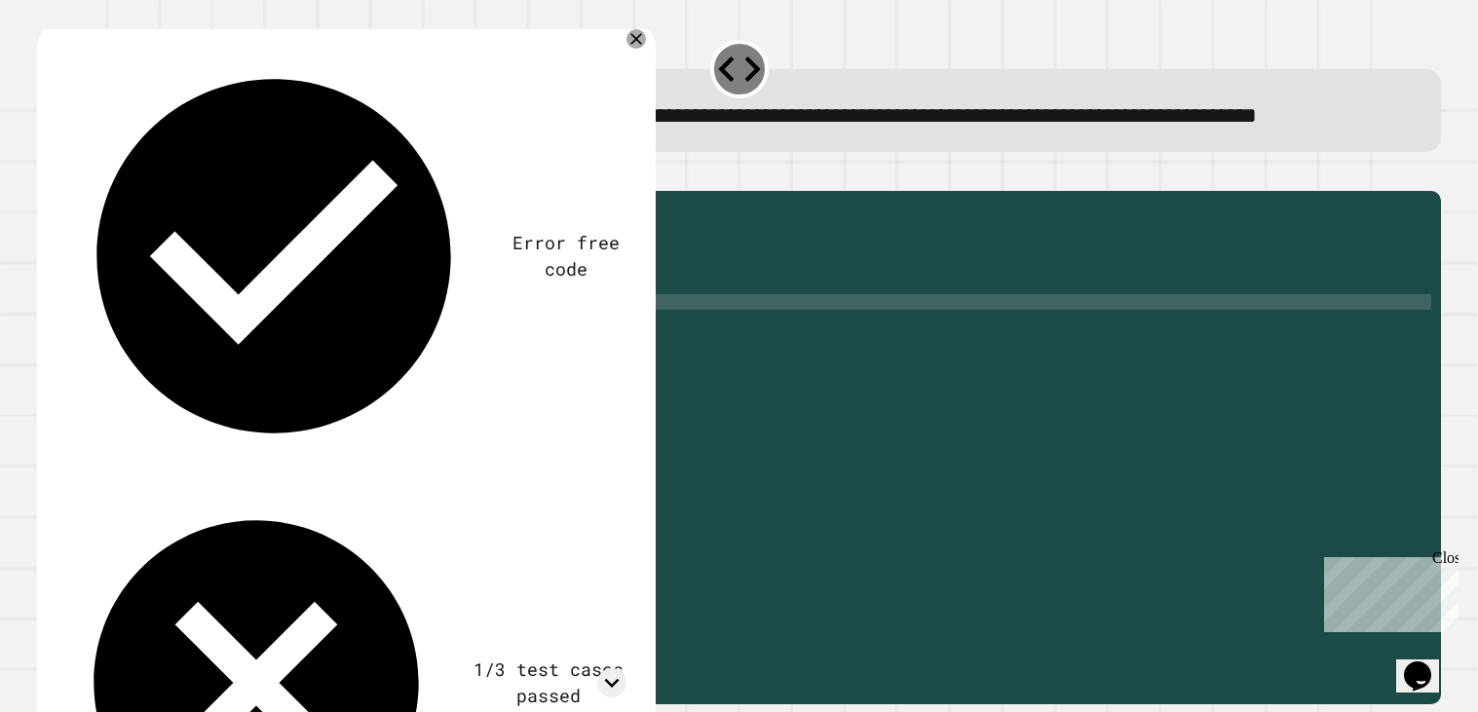
type textarea "*"
click at [47, 174] on icon "button" at bounding box center [47, 174] width 0 height 0
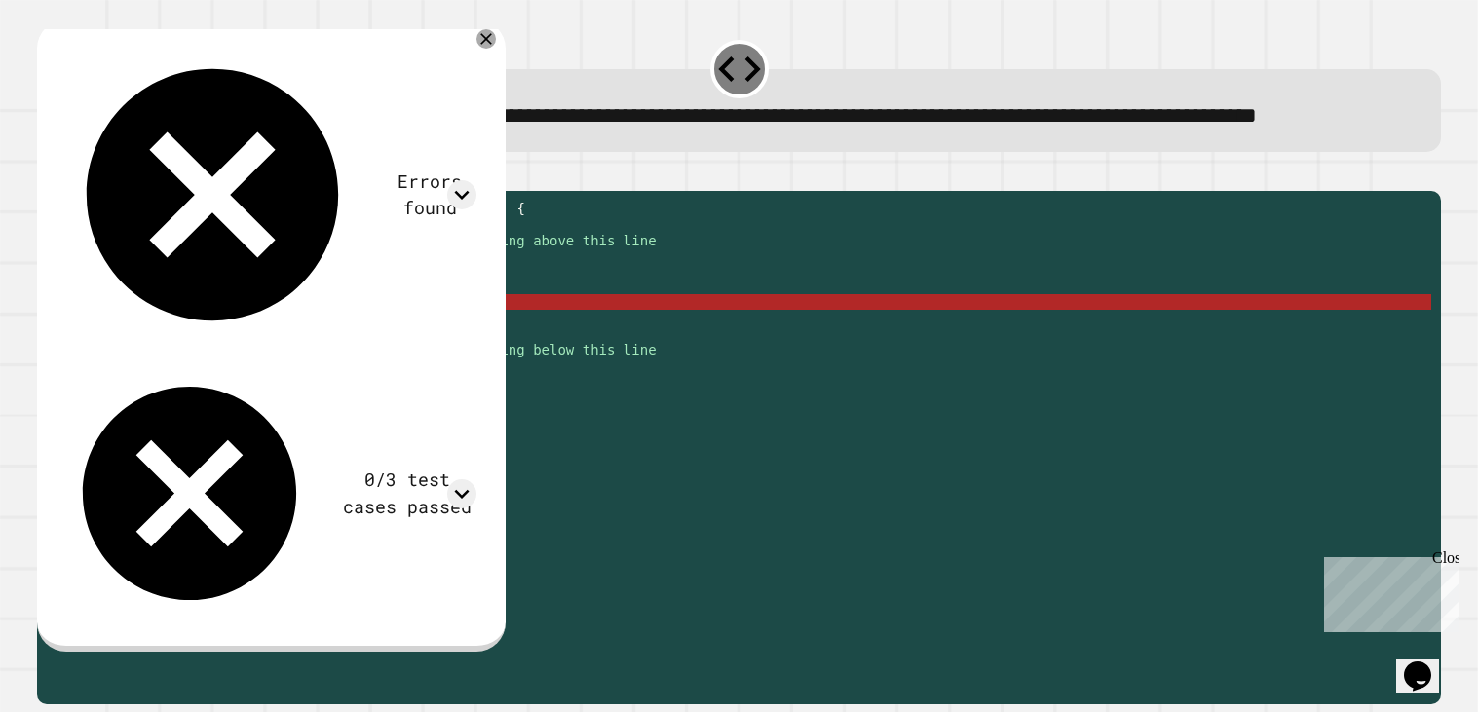
click at [363, 366] on div "public static int countGreaterThanTen ( int [ ] values ) { // Fill in the code.…" at bounding box center [759, 427] width 1346 height 452
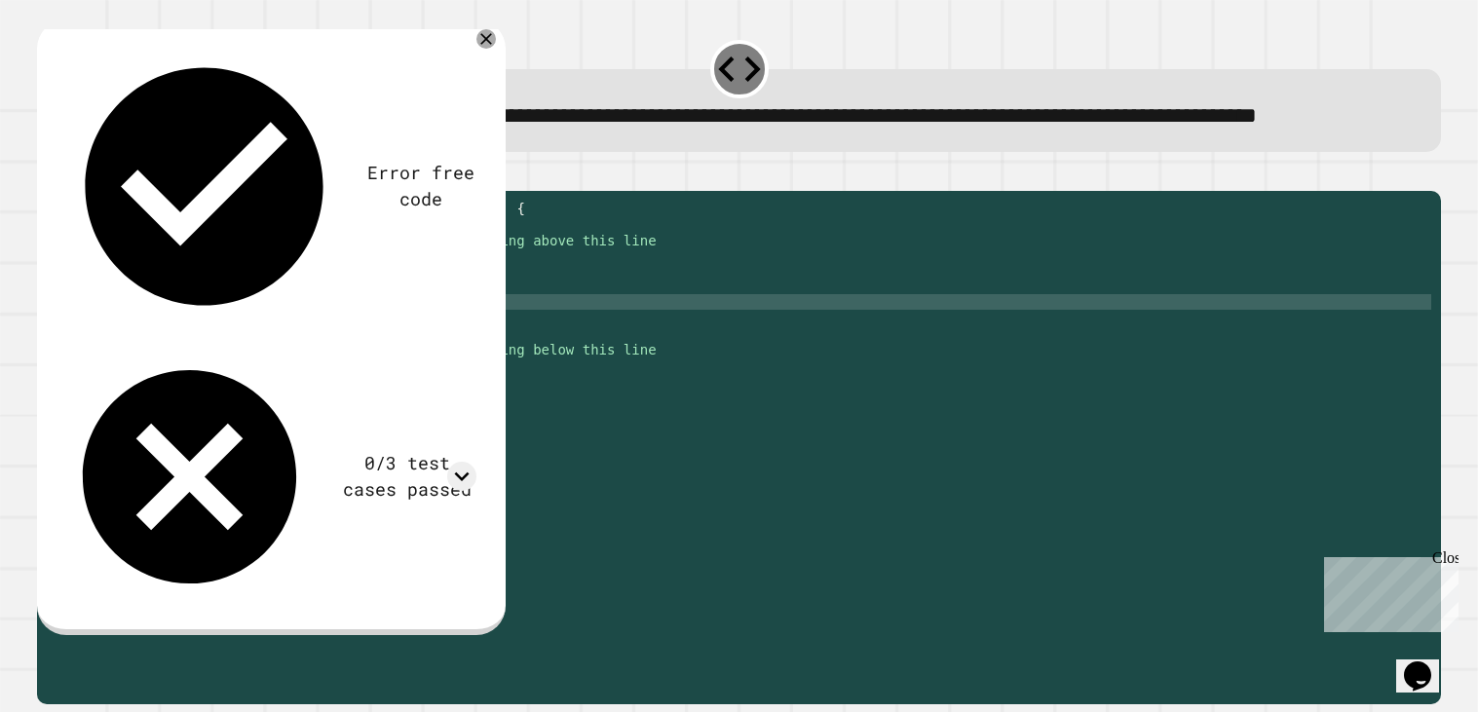
type textarea "**********"
click at [65, 193] on icon "button" at bounding box center [60, 186] width 11 height 14
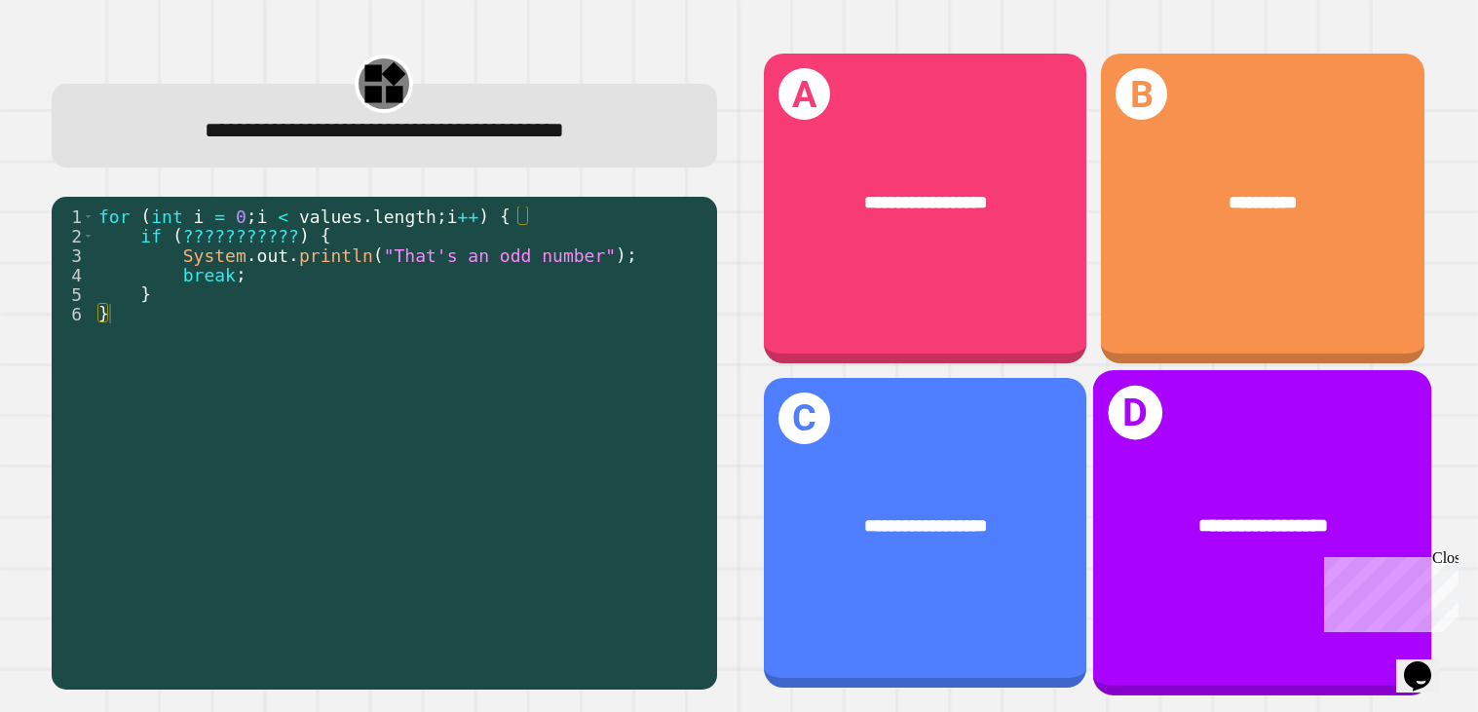
click at [1159, 435] on div "**********" at bounding box center [1262, 532] width 339 height 325
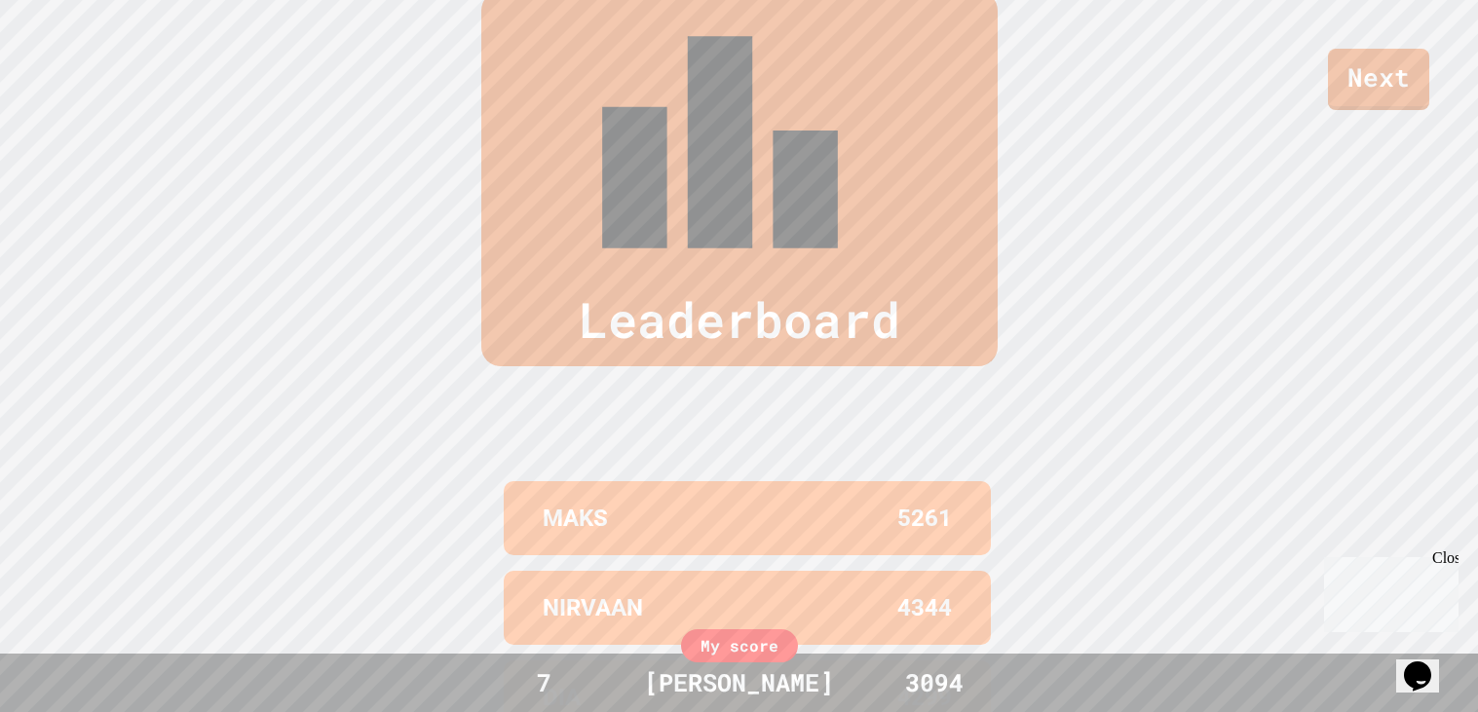
scroll to position [804, 0]
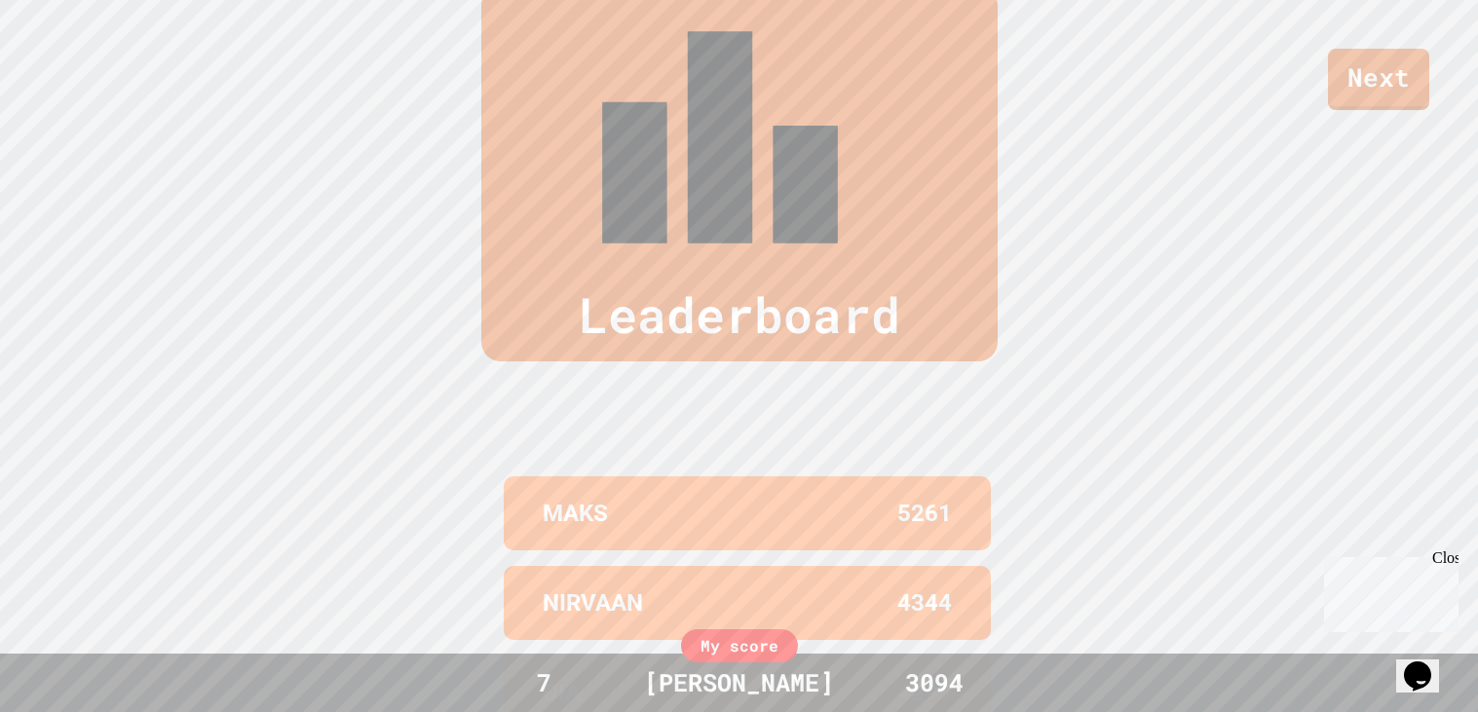
click at [885, 18] on div "Next" at bounding box center [739, 55] width 1478 height 110
